Goal: Task Accomplishment & Management: Use online tool/utility

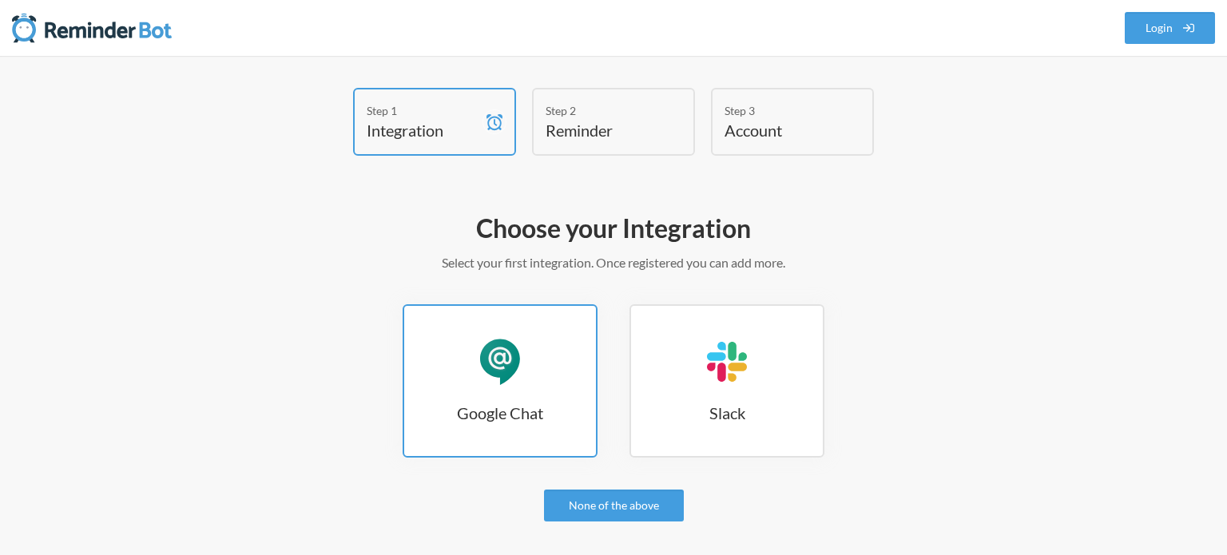
click at [502, 386] on link "Google Chat Google Chat" at bounding box center [500, 380] width 195 height 153
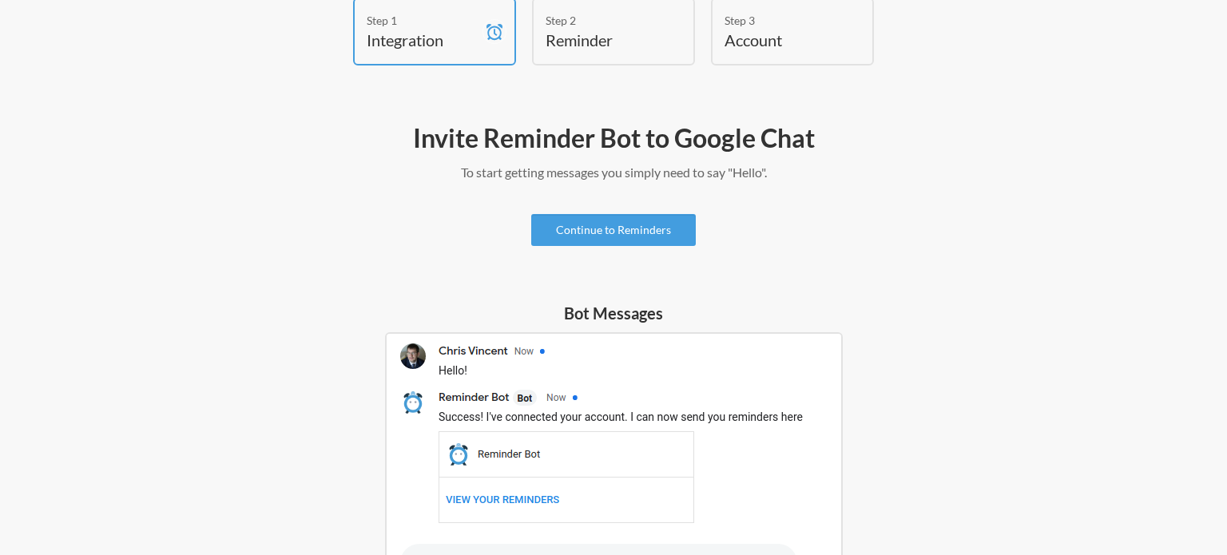
scroll to position [92, 0]
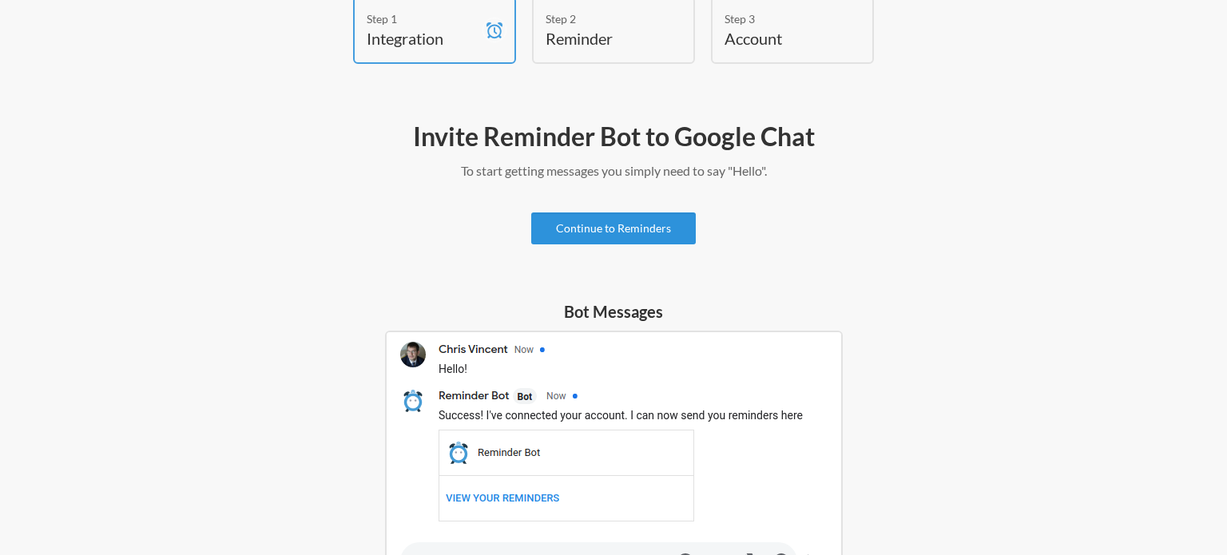
click at [634, 223] on link "Continue to Reminders" at bounding box center [613, 229] width 165 height 32
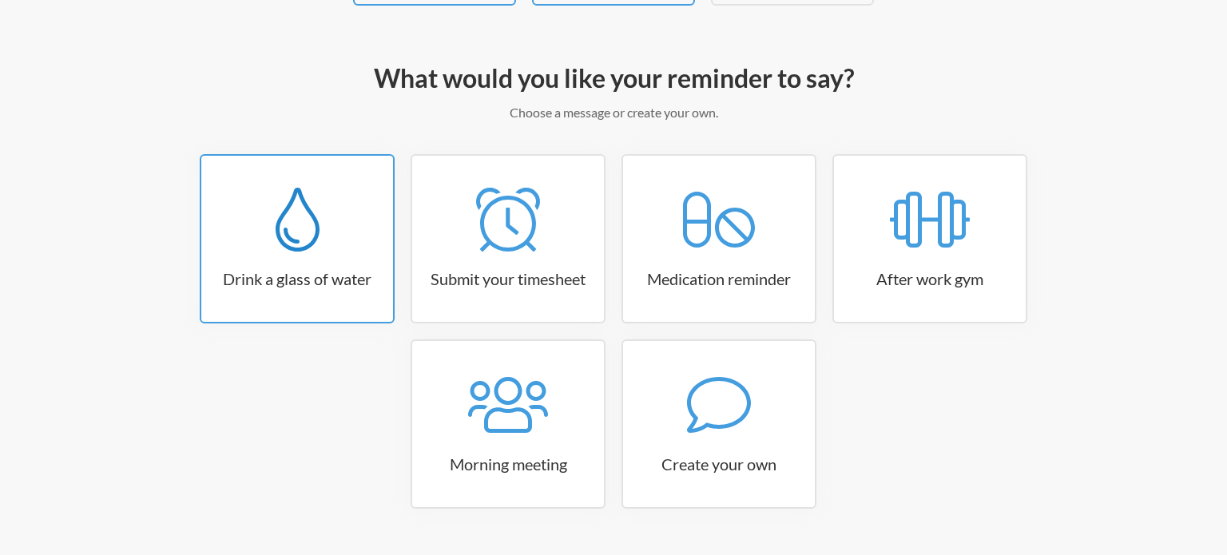
scroll to position [150, 0]
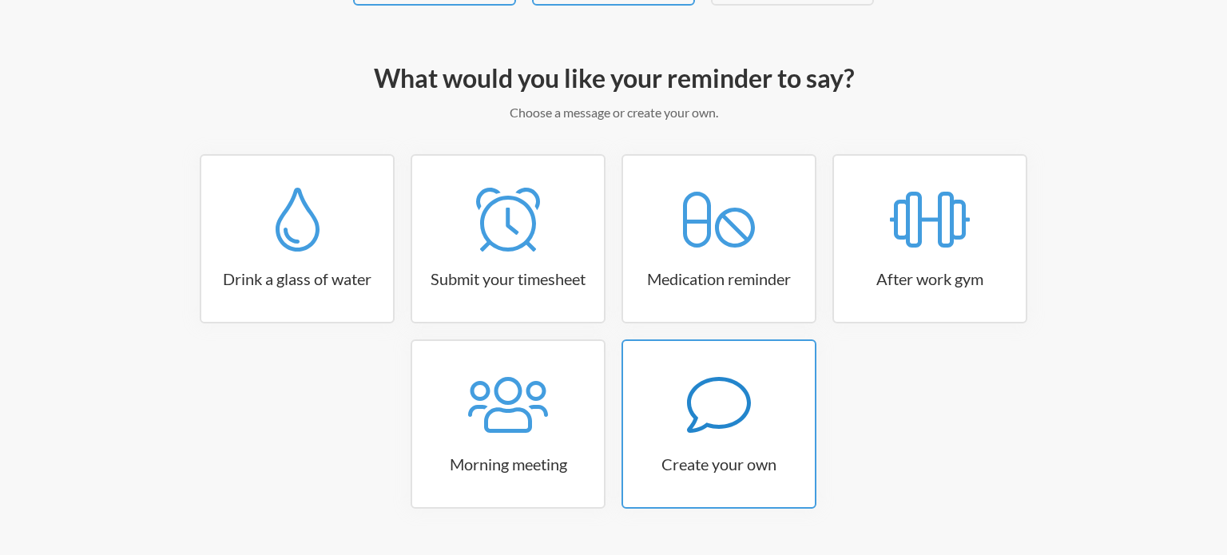
click at [713, 404] on icon at bounding box center [719, 405] width 64 height 64
select select "09:30:00"
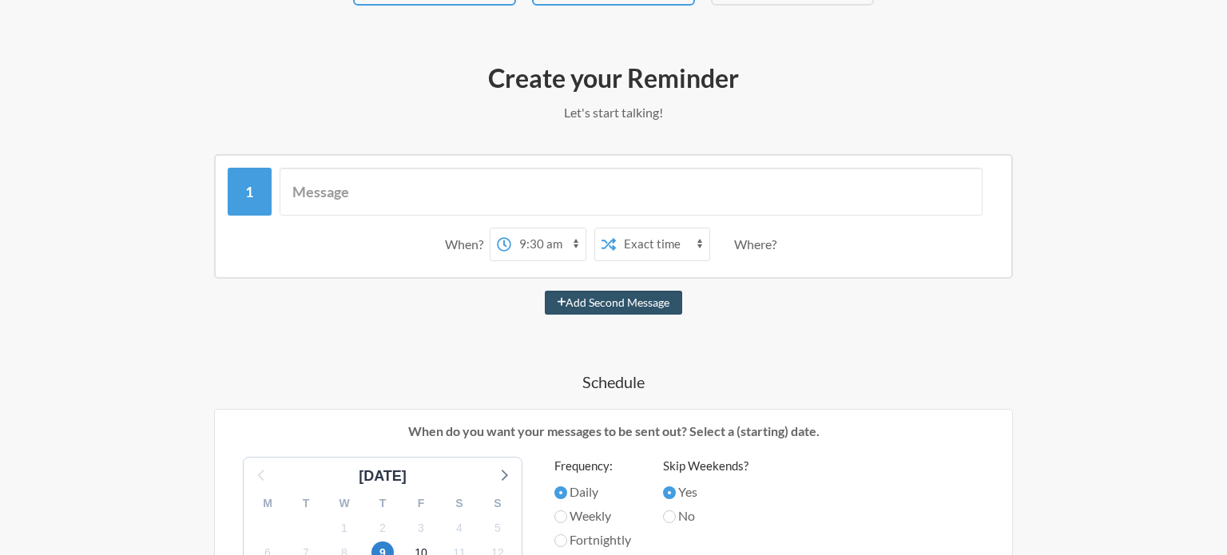
click at [561, 243] on select "12:00 am 12:15 am 12:30 am 12:45 am 1:00 am 1:15 am 1:30 am 1:45 am 2:00 am 2:1…" at bounding box center [548, 244] width 74 height 32
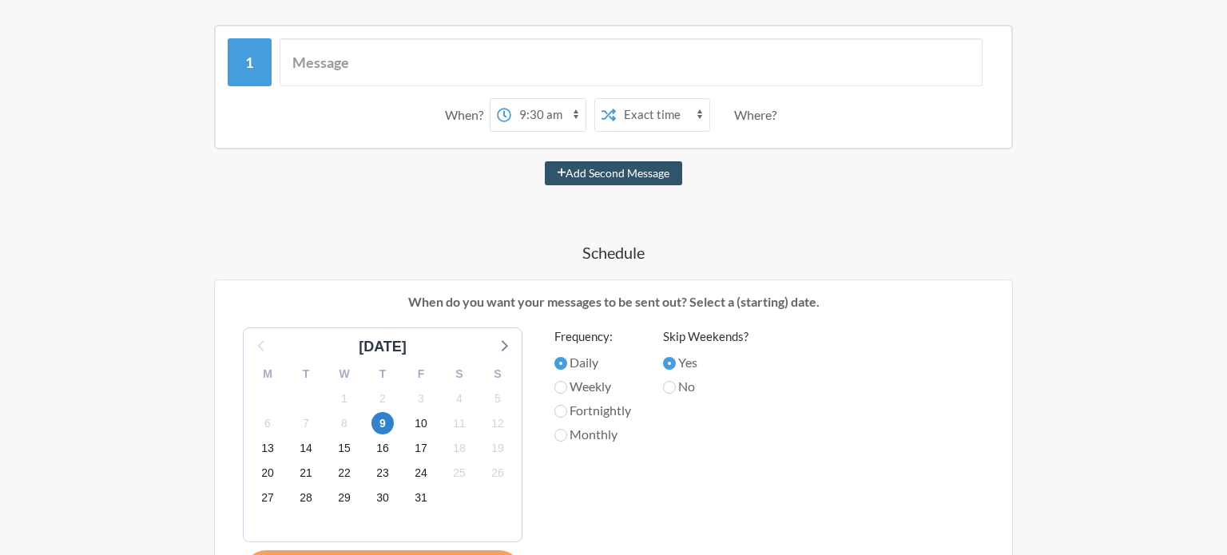
scroll to position [281, 0]
click at [566, 432] on label "Monthly" at bounding box center [592, 432] width 77 height 19
click at [566, 432] on input "Monthly" at bounding box center [560, 433] width 13 height 13
radio input "true"
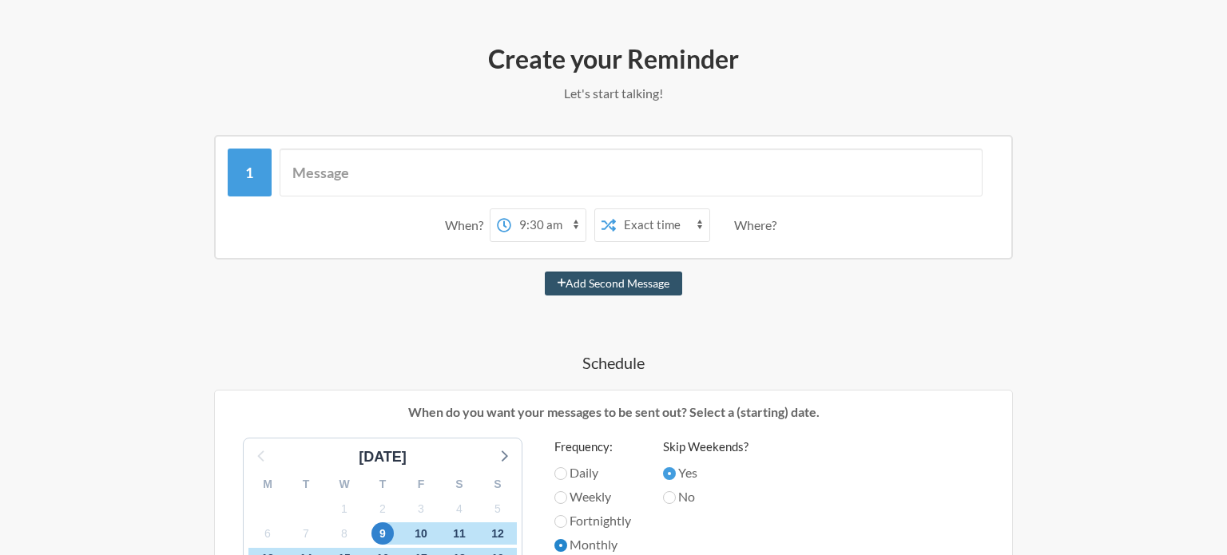
scroll to position [169, 0]
click at [335, 167] on input "text" at bounding box center [632, 173] width 704 height 48
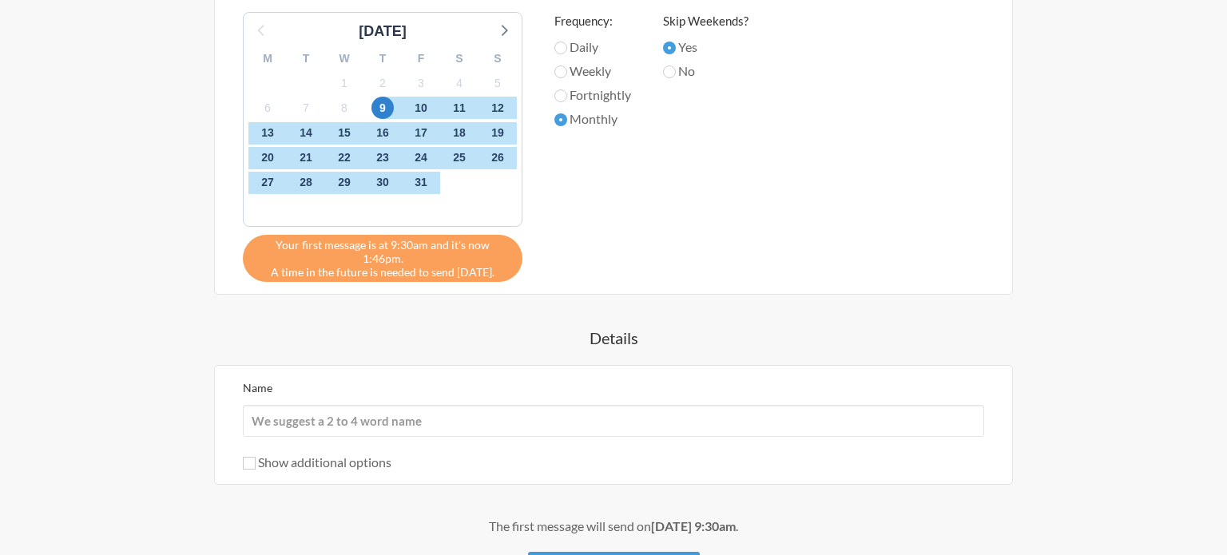
scroll to position [599, 0]
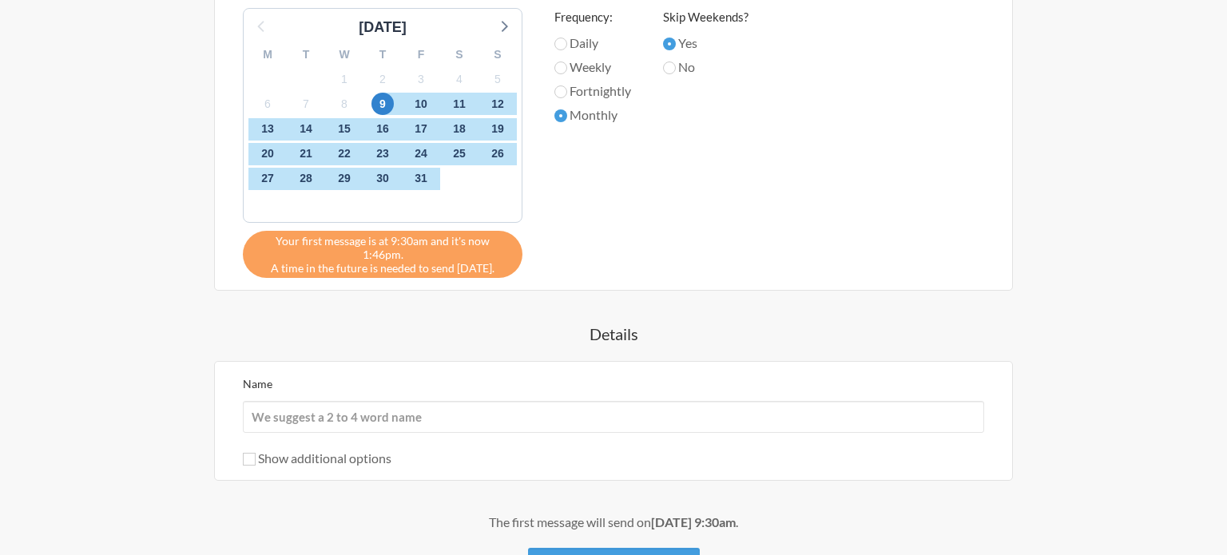
type input "check the"
click at [370, 401] on input "Name" at bounding box center [613, 417] width 741 height 32
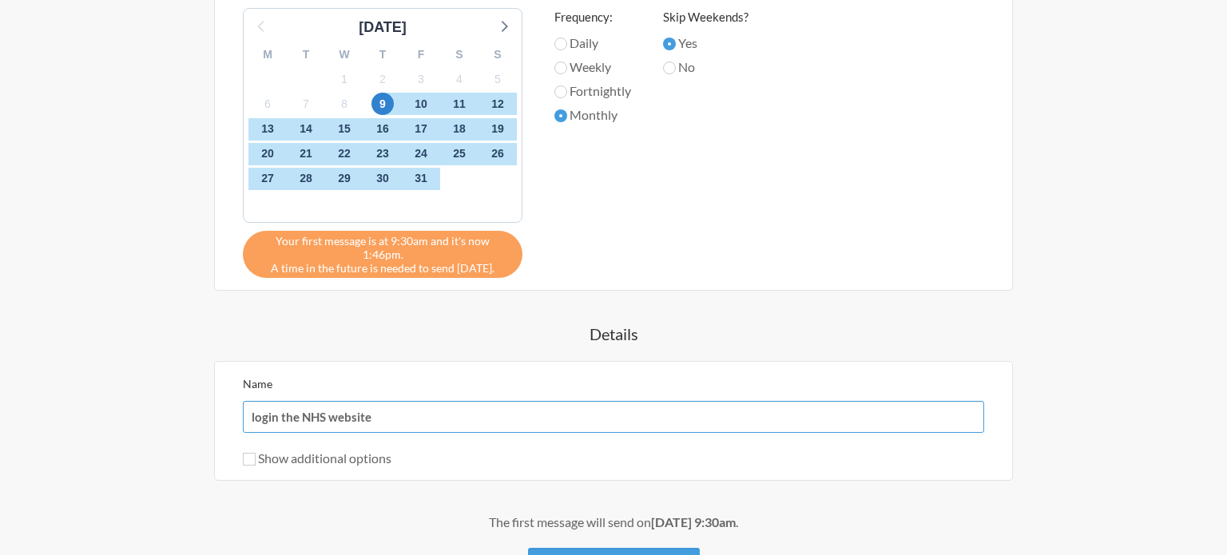
type input "login the NHS website"
click at [403, 513] on div "The first message will send on [DATE] 9:30am ." at bounding box center [613, 522] width 927 height 19
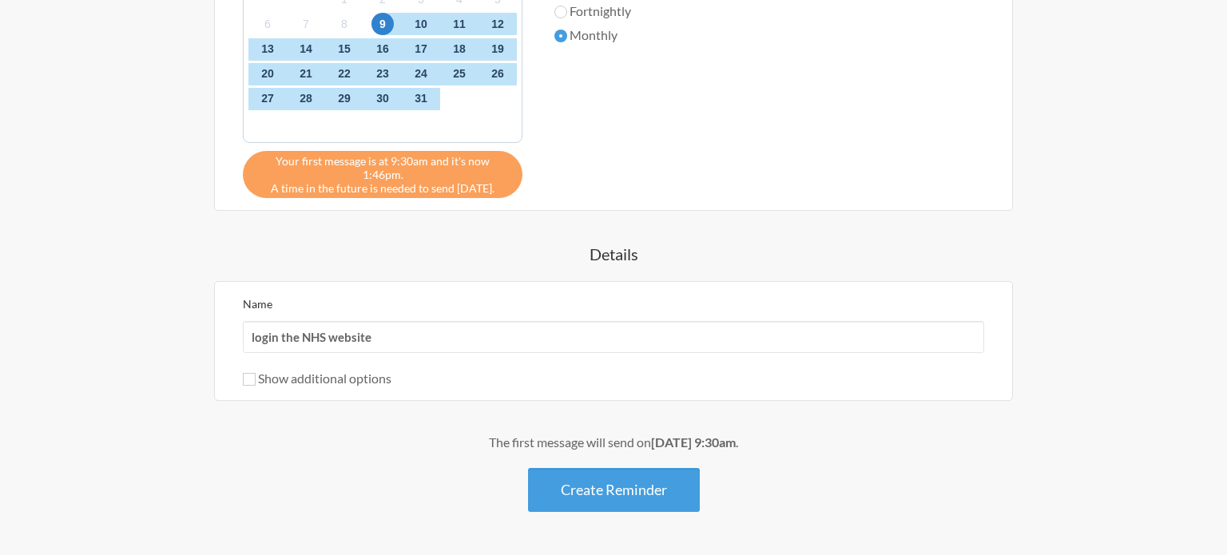
scroll to position [714, 0]
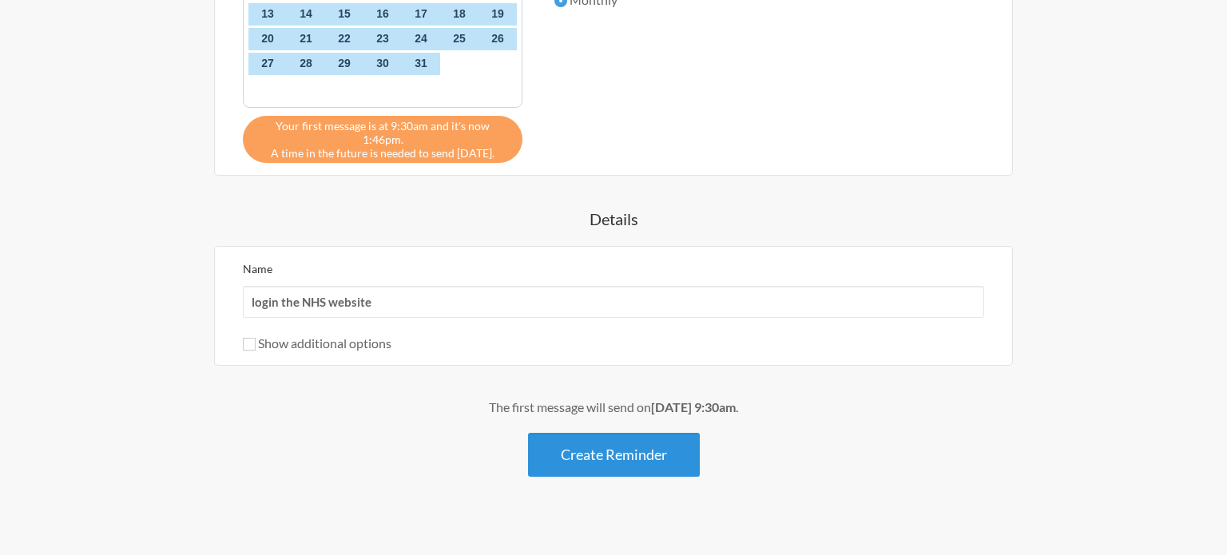
click at [635, 434] on button "Create Reminder" at bounding box center [614, 455] width 172 height 44
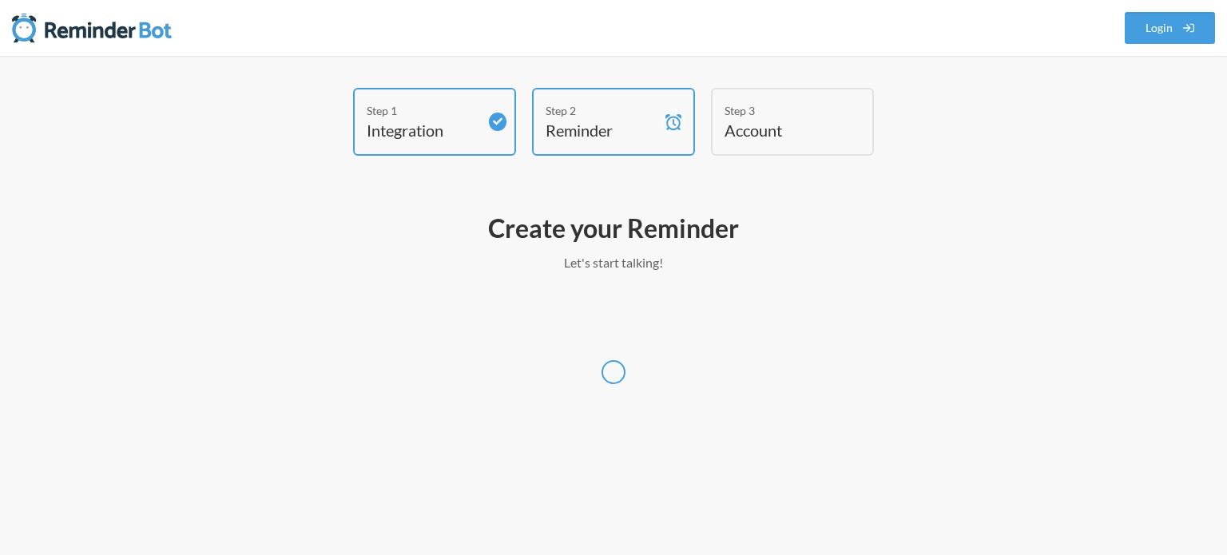
scroll to position [0, 0]
select select "Europe/[GEOGRAPHIC_DATA]"
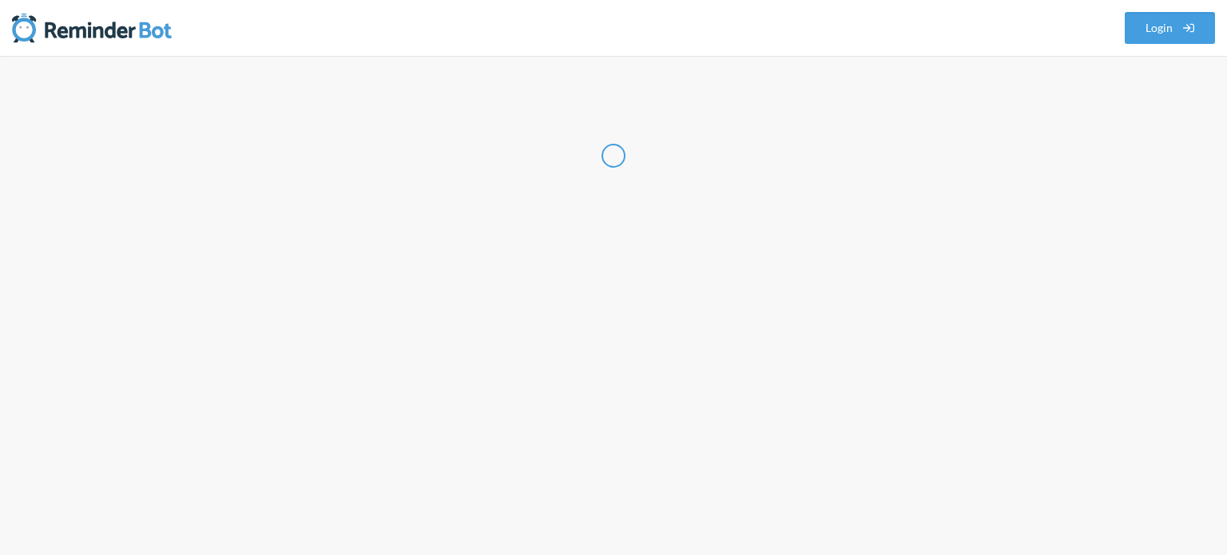
select select "GB"
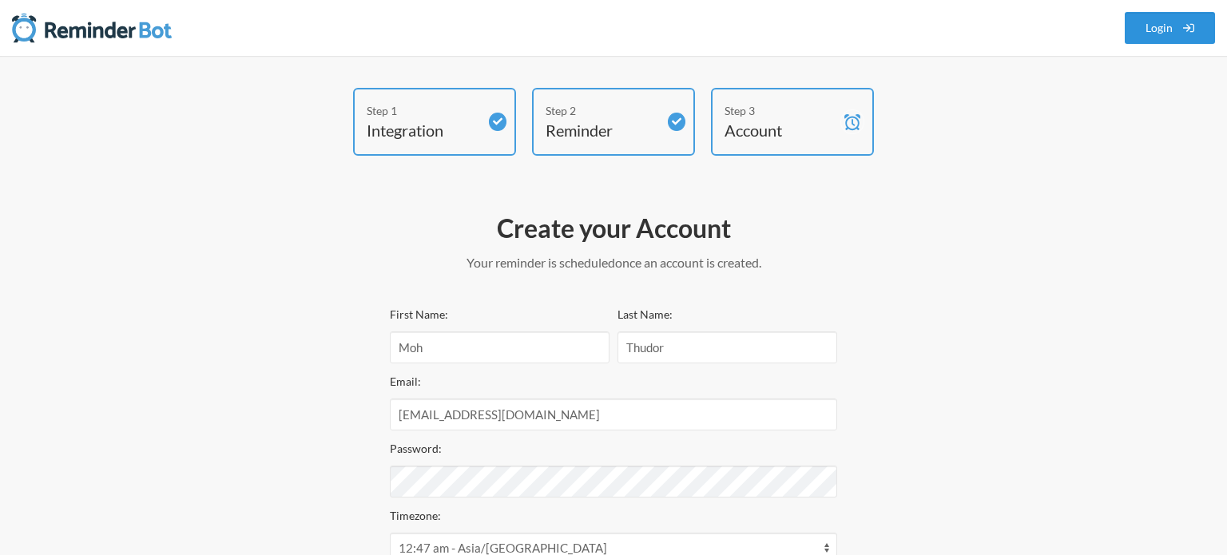
click at [1160, 32] on link "Login" at bounding box center [1170, 28] width 91 height 32
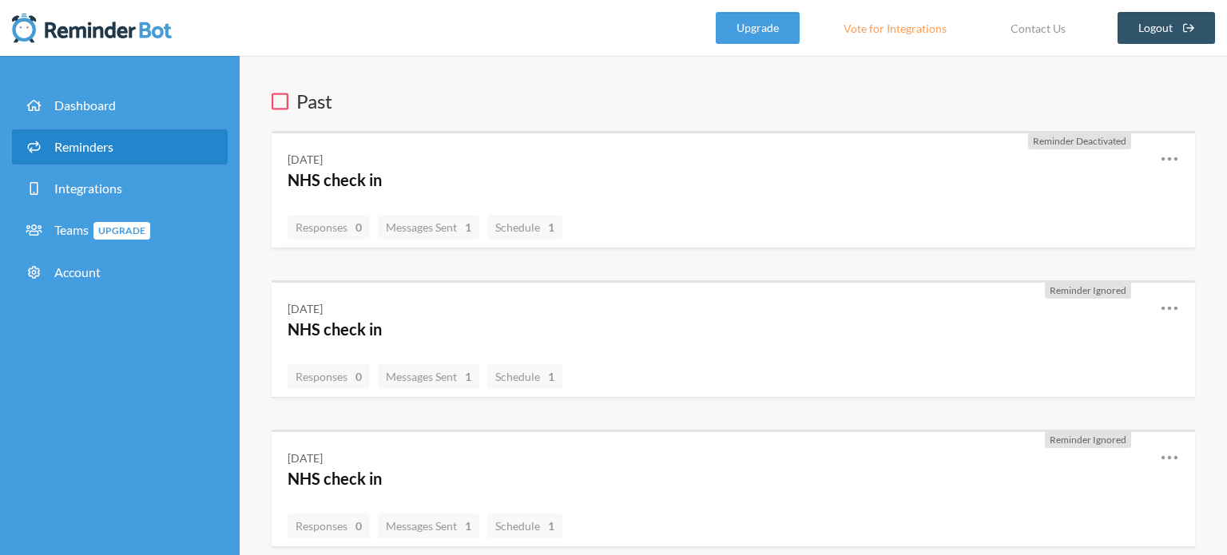
click at [61, 153] on span "Reminders" at bounding box center [83, 146] width 59 height 15
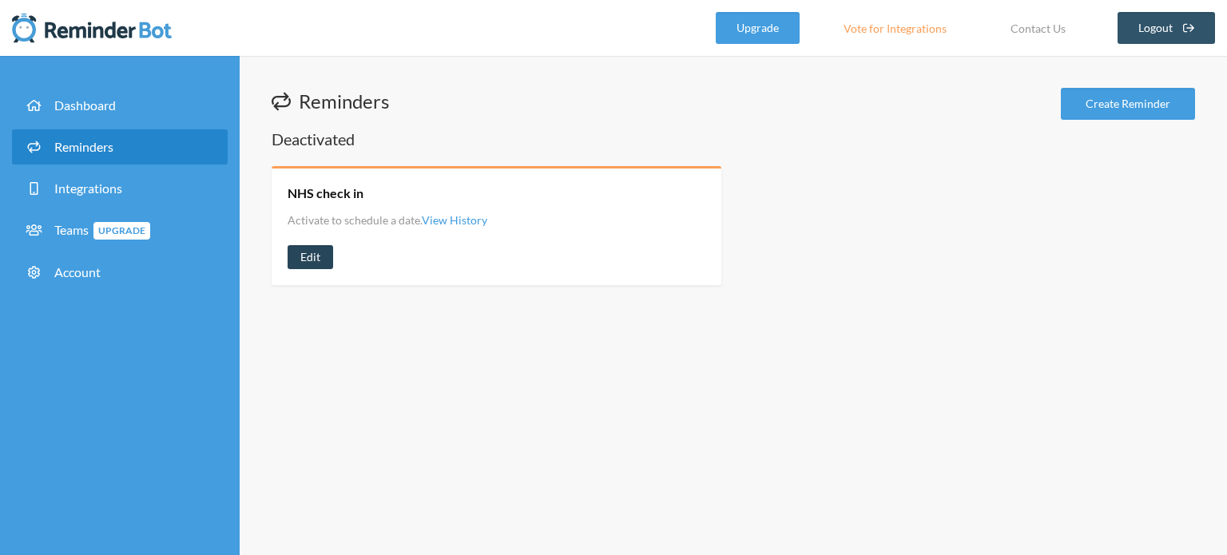
click at [304, 250] on link "Edit" at bounding box center [311, 257] width 46 height 24
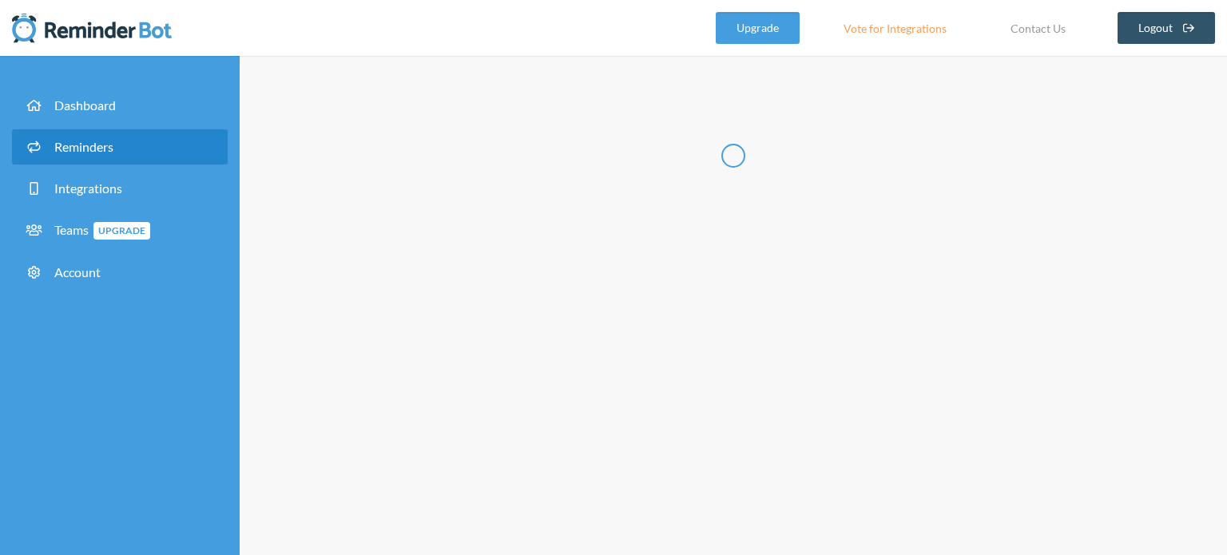
radio input "false"
radio input "true"
radio input "false"
radio input "true"
type input "NHS check in"
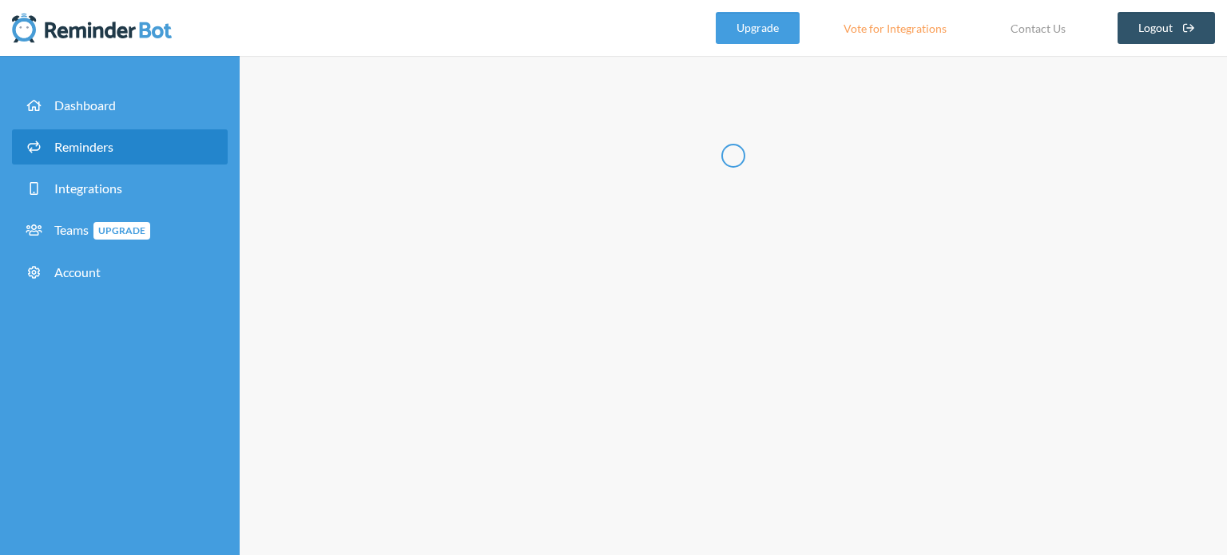
checkbox input "true"
select select "14:00:00"
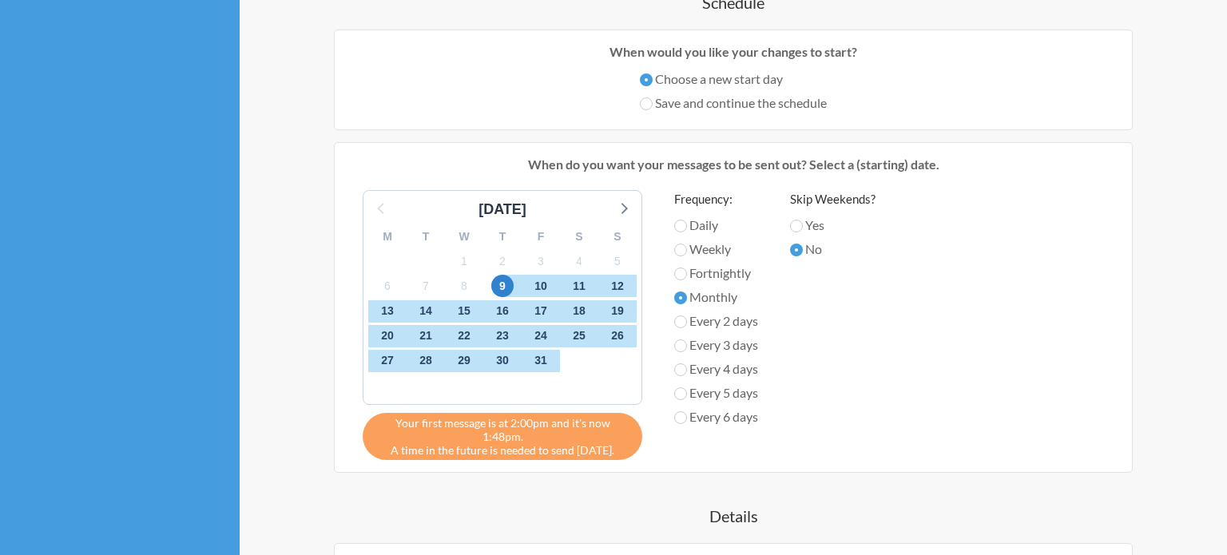
scroll to position [559, 0]
